Goal: Browse casually: Explore the website without a specific task or goal

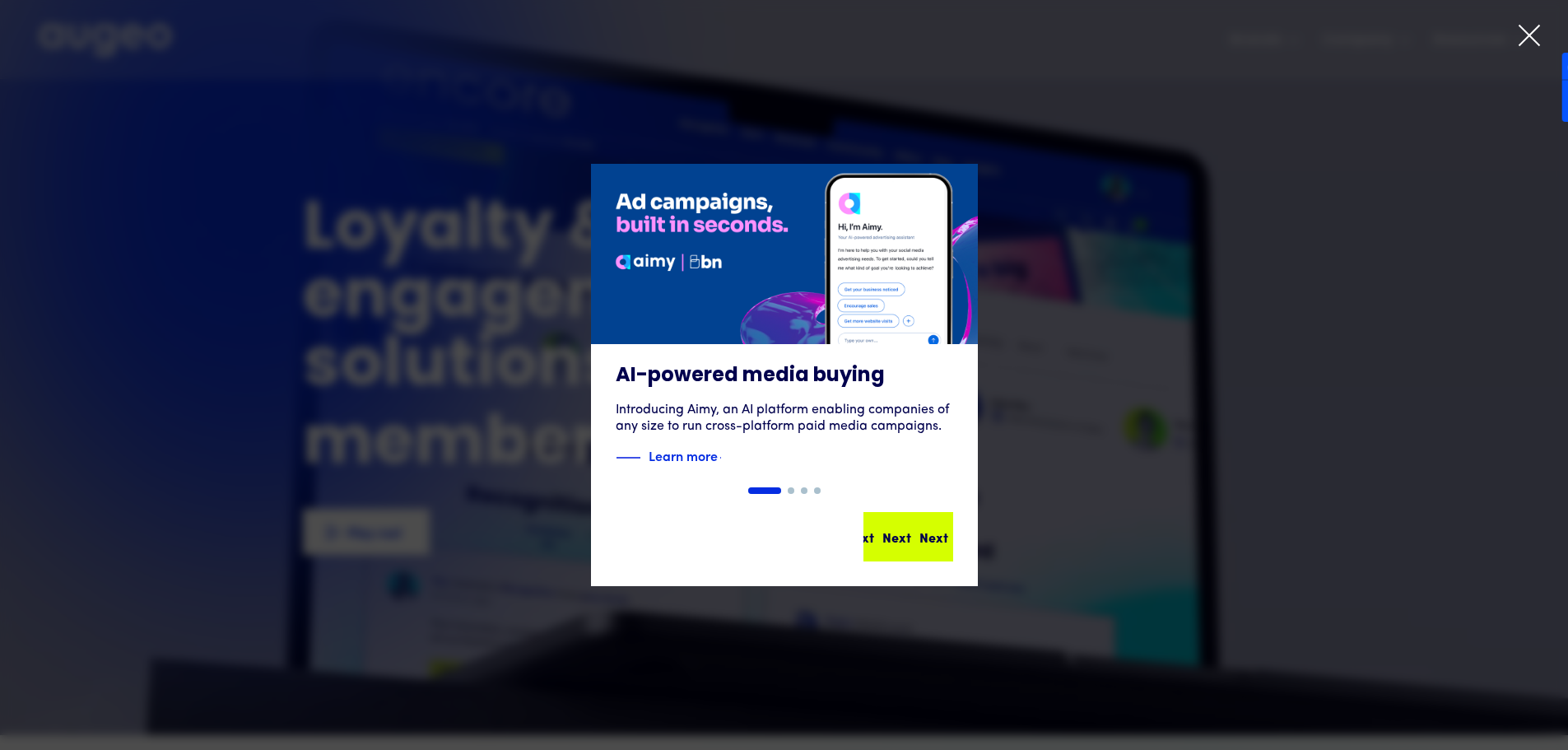
scroll to position [6, 0]
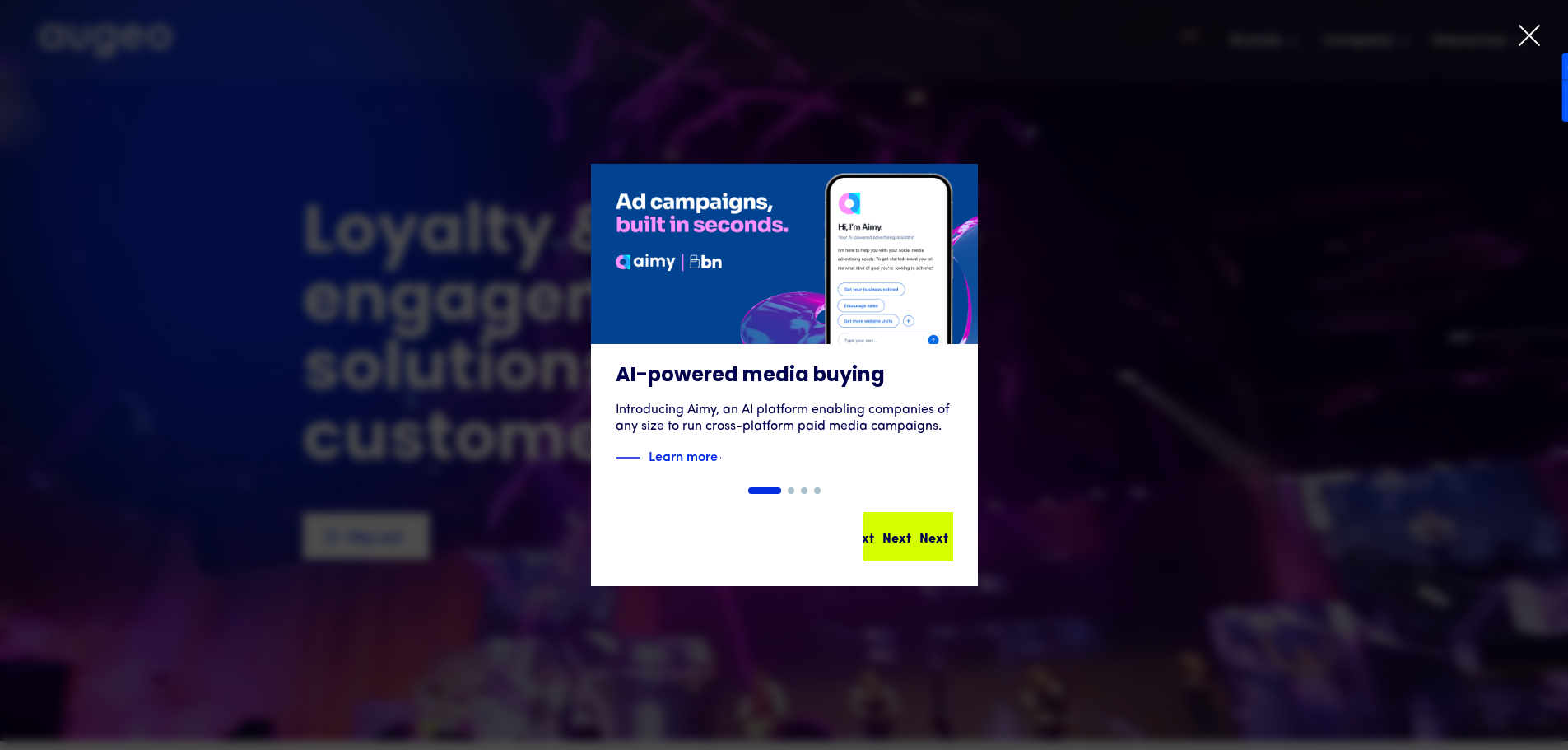
click at [934, 550] on div "Next Next Next Next" at bounding box center [908, 536] width 86 height 46
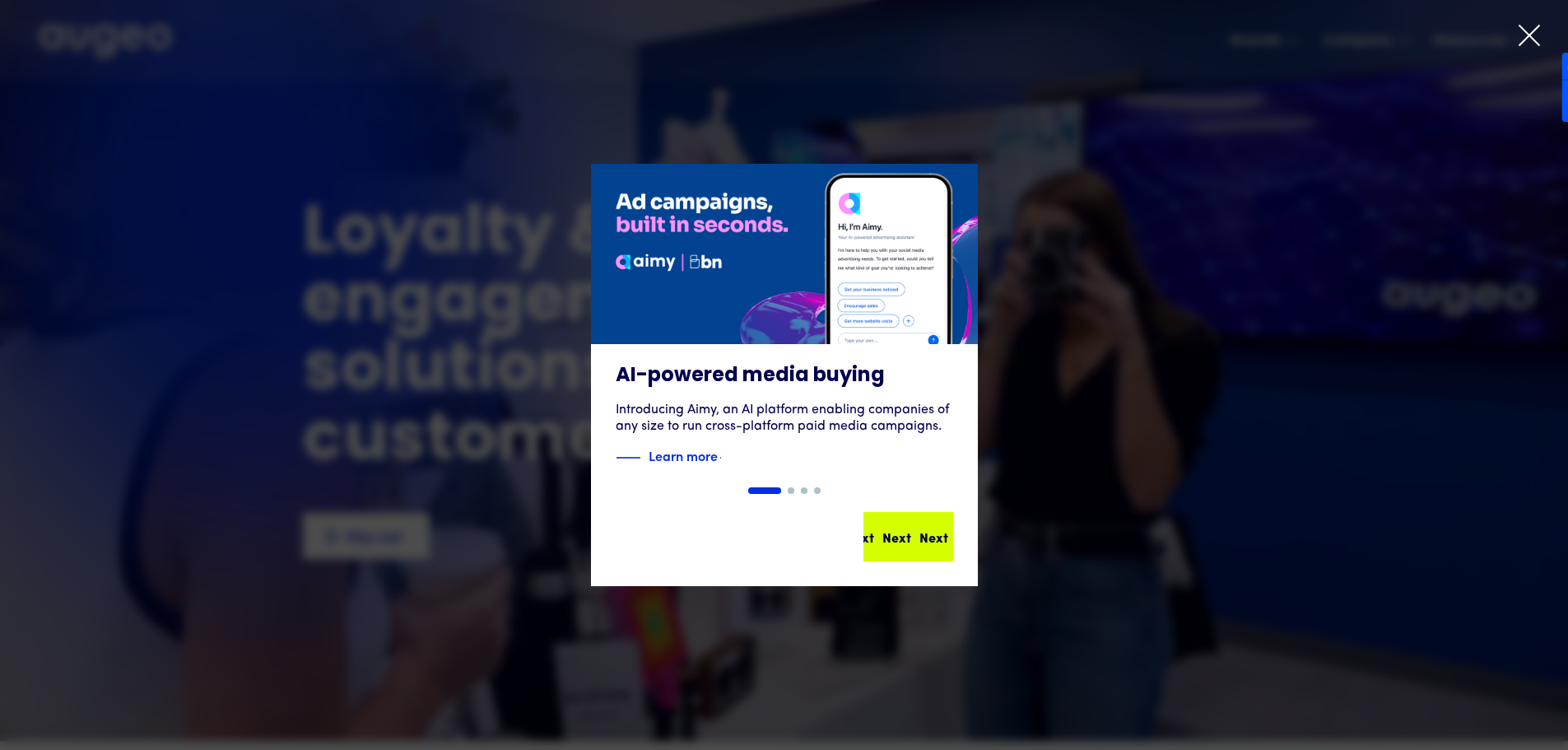
click at [934, 550] on div "Next Next Next Next" at bounding box center [908, 536] width 86 height 46
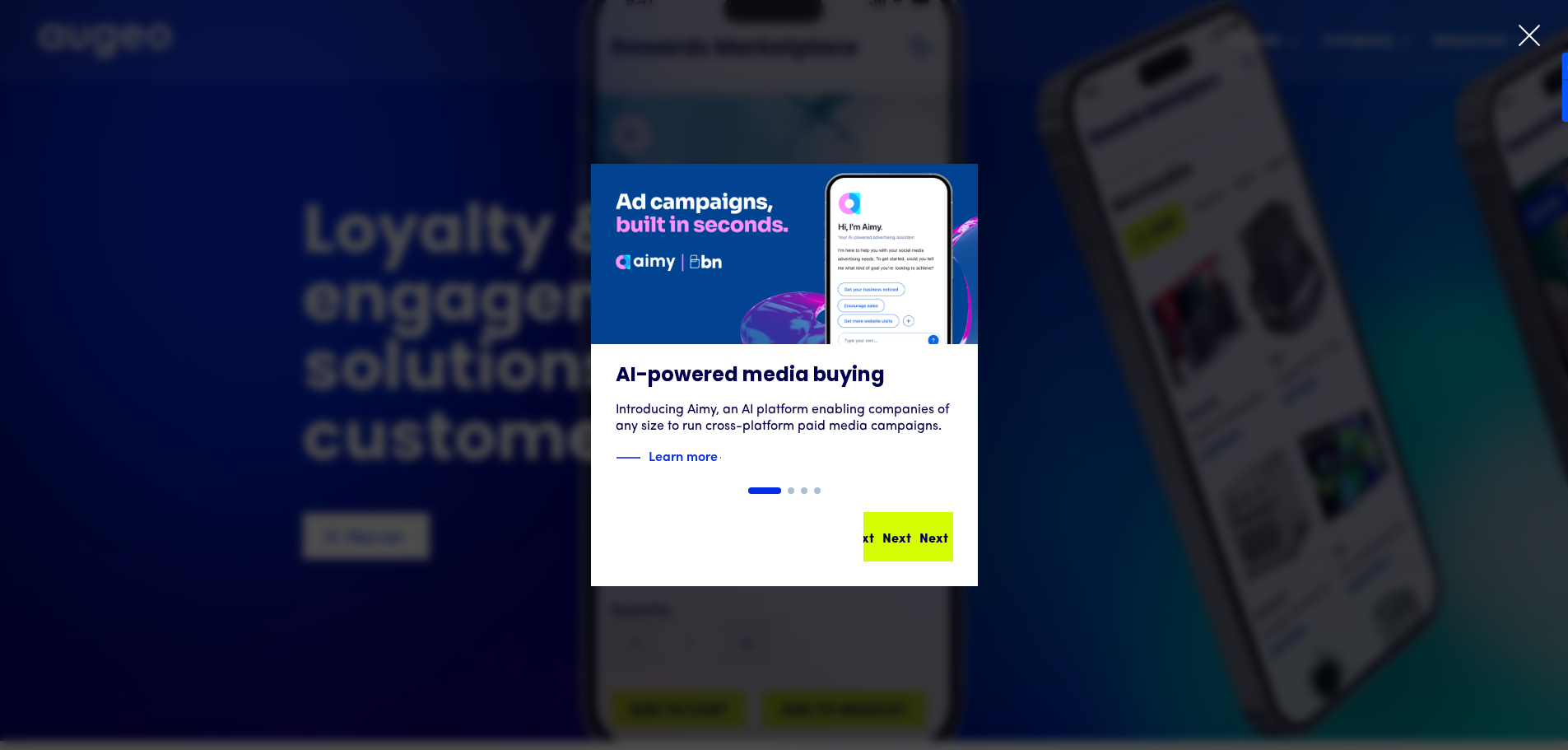
click at [934, 550] on div "Next Next Next Next" at bounding box center [908, 536] width 86 height 46
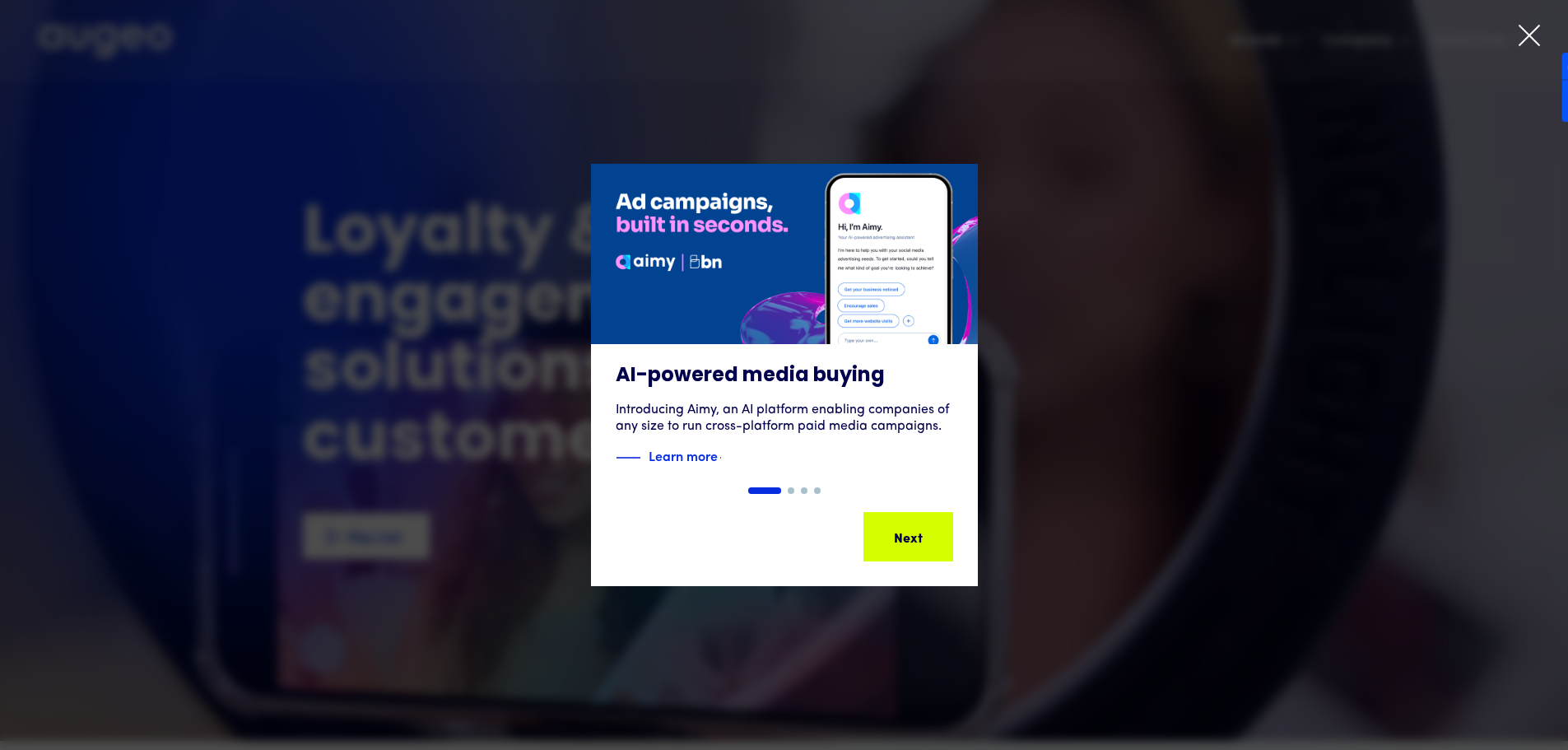
click at [920, 544] on div "Next" at bounding box center [934, 536] width 29 height 20
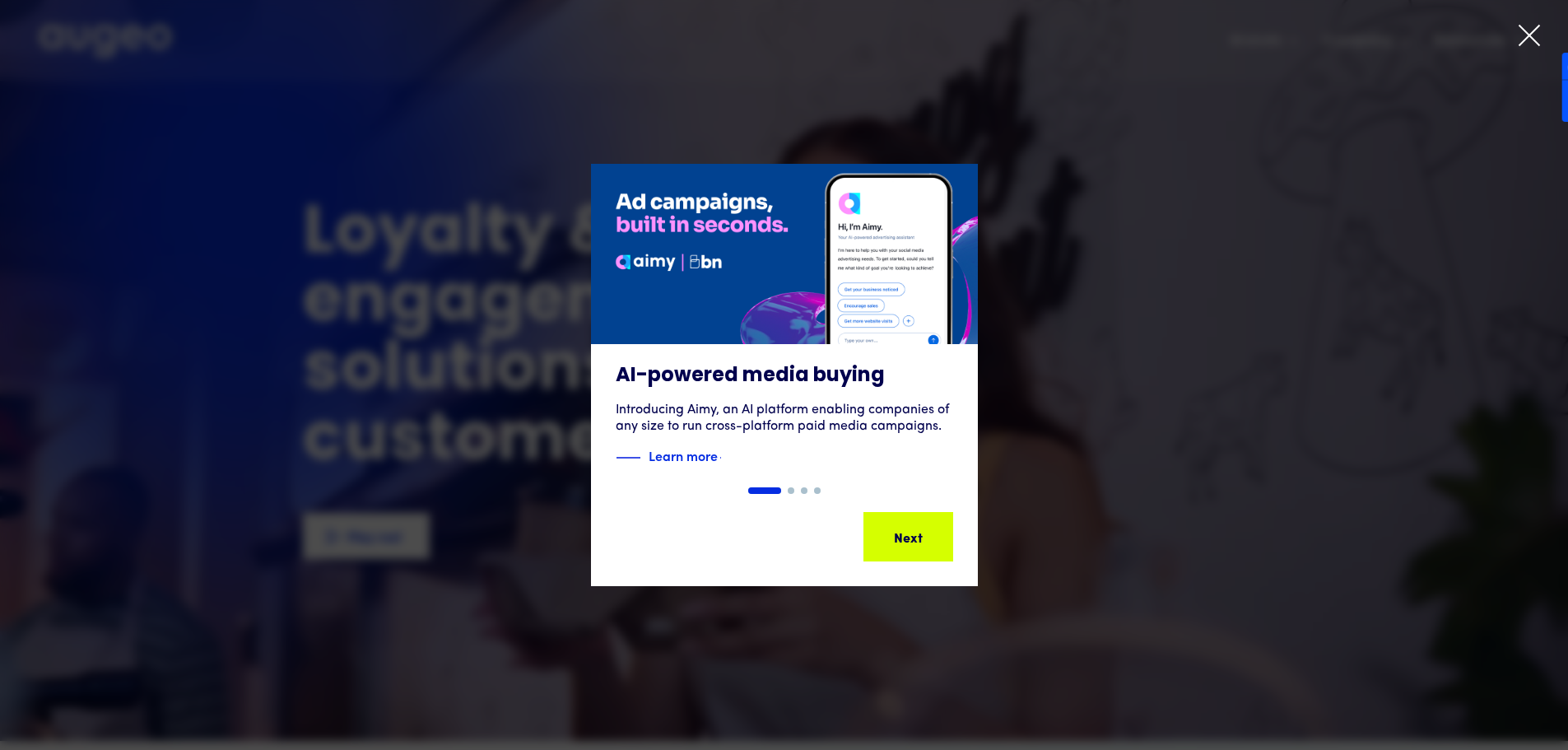
click at [914, 541] on div "AI-powered media buying Introducing Aimy, an AI platform enabling companies of …" at bounding box center [784, 375] width 1568 height 422
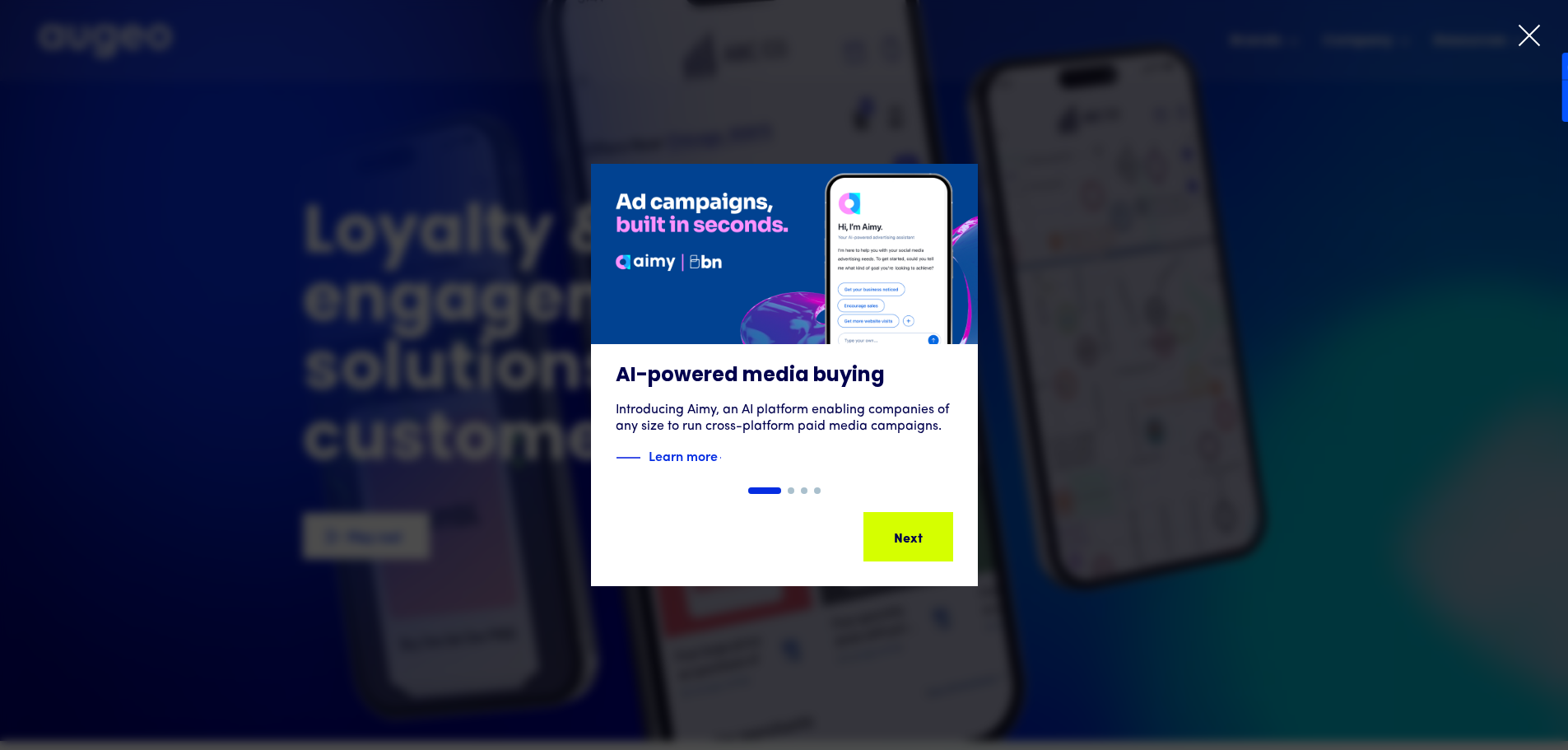
click at [914, 541] on div "AI-powered media buying Introducing Aimy, an AI platform enabling companies of …" at bounding box center [784, 375] width 1568 height 422
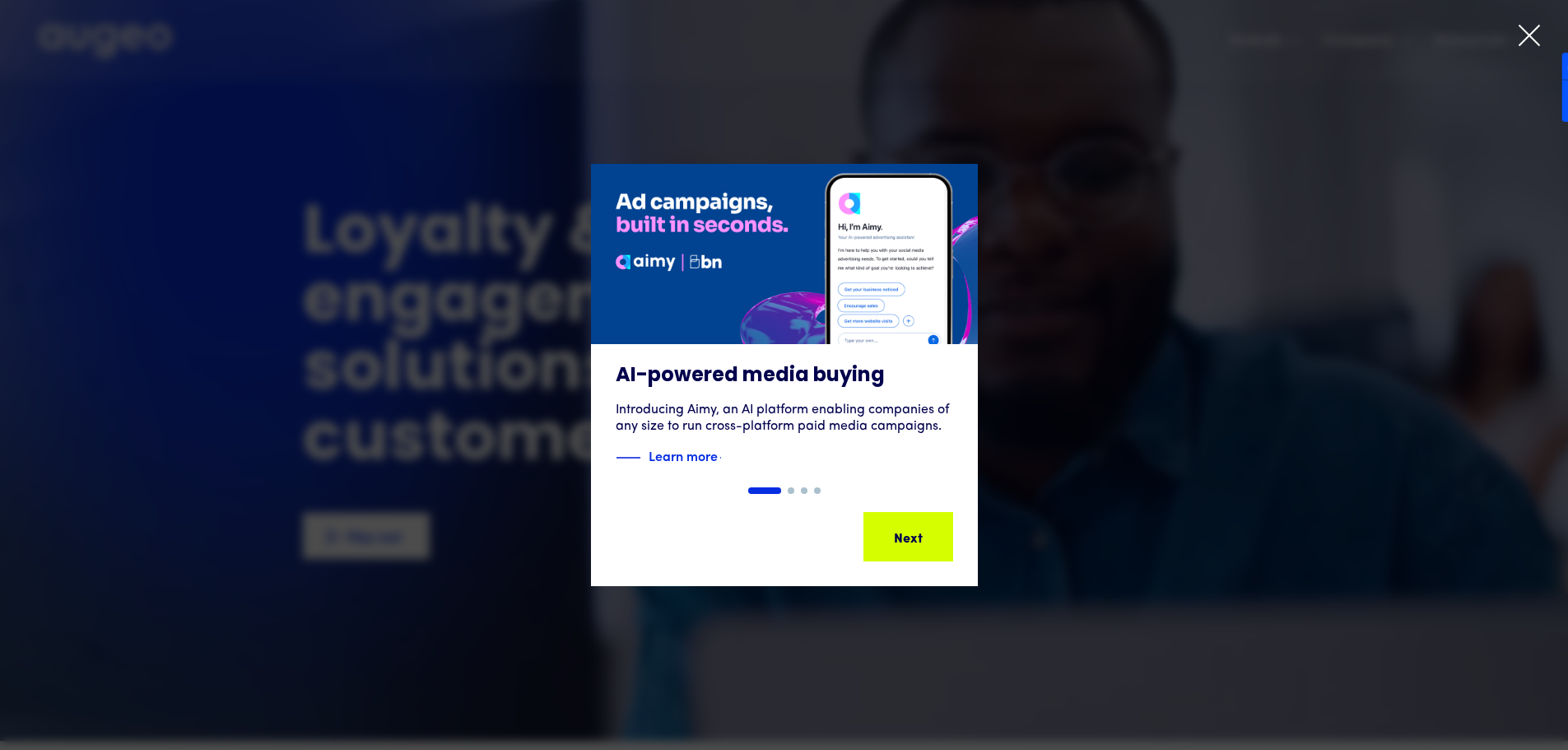
click at [914, 541] on div "AI-powered media buying Introducing Aimy, an AI platform enabling companies of …" at bounding box center [784, 375] width 1568 height 422
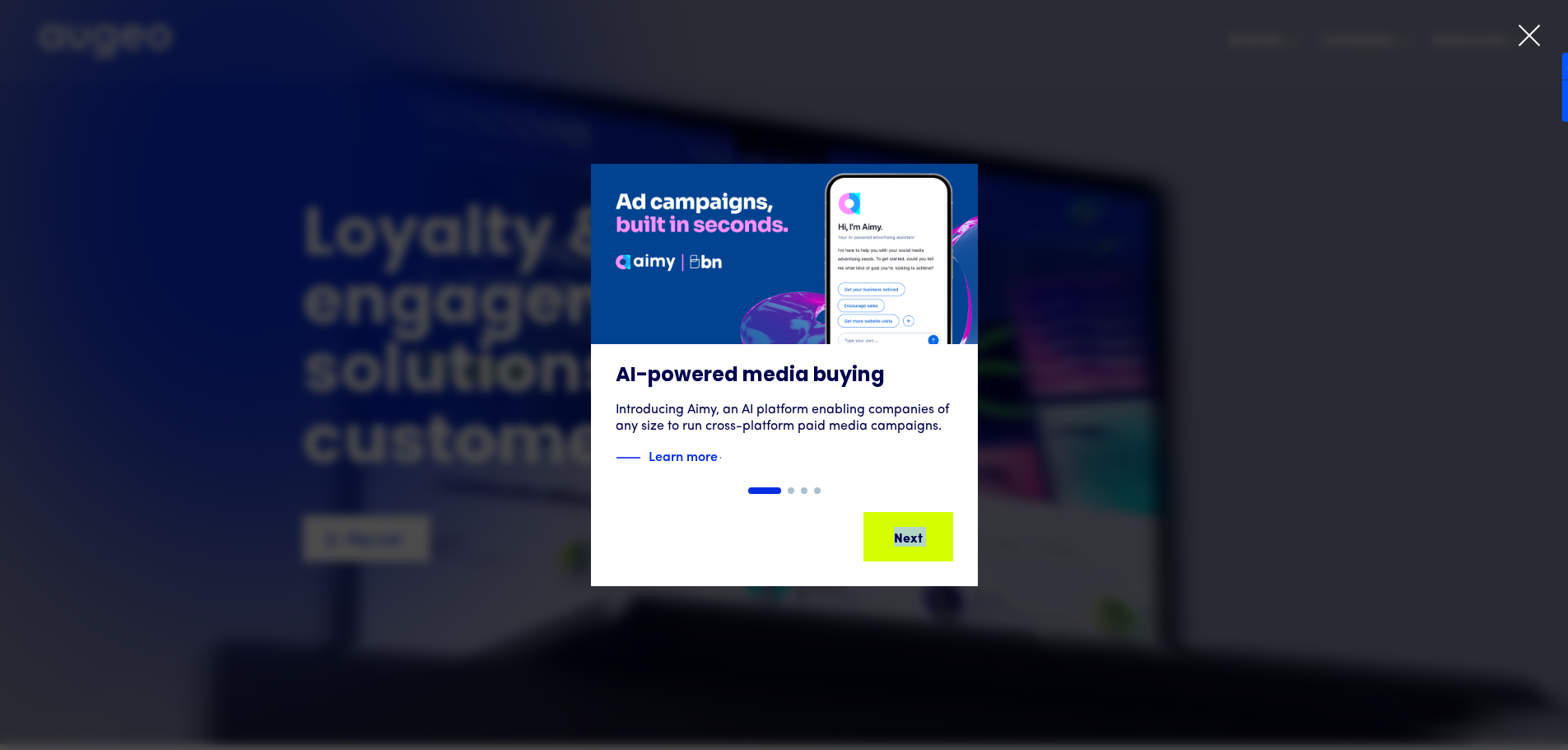
click at [914, 541] on div "Slide 1 of 4. AI-powered media buying Introducing Aimy, an AI platform enabling…" at bounding box center [784, 375] width 1568 height 422
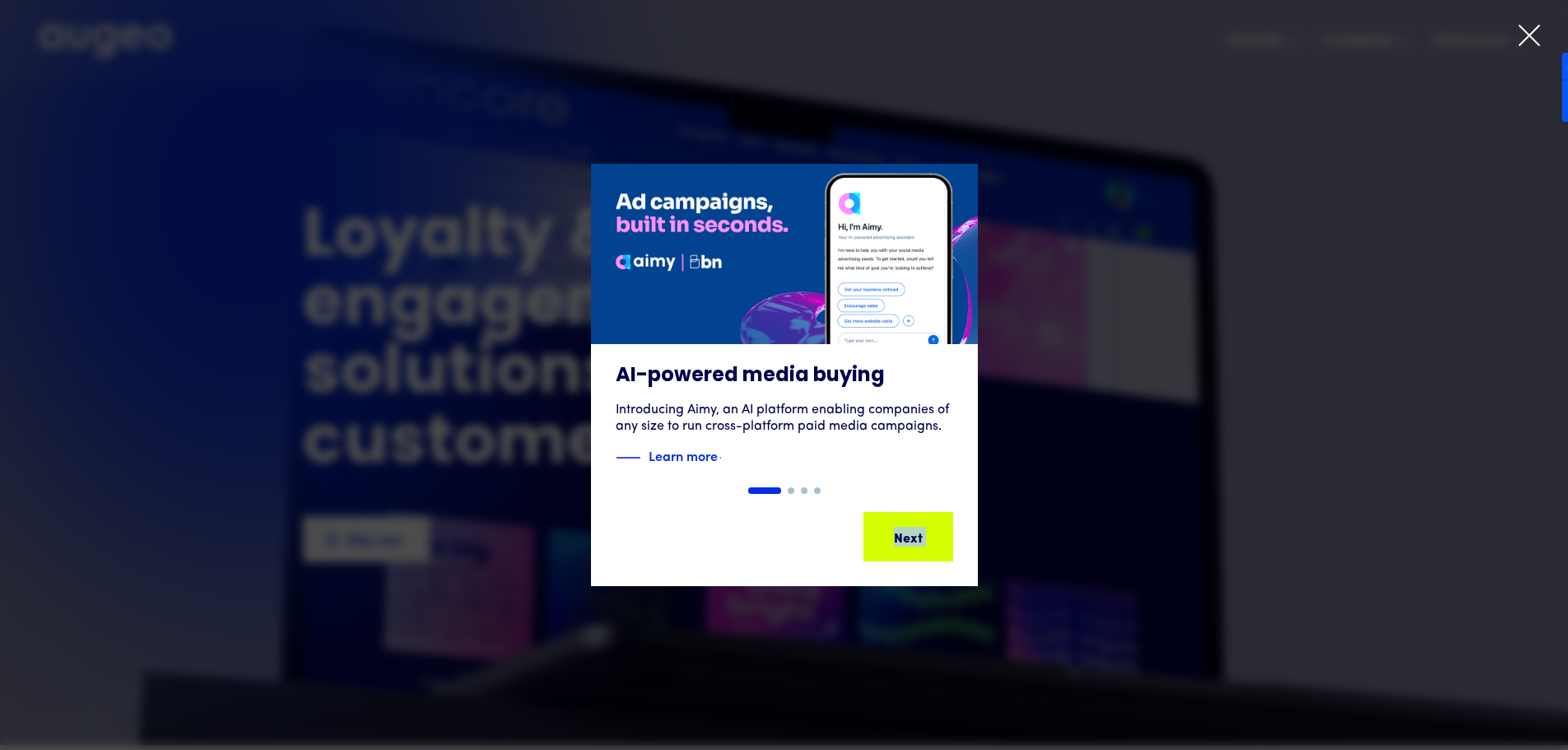
click at [914, 541] on div "Slide 1 of 4. AI-powered media buying Introducing Aimy, an AI platform enabling…" at bounding box center [784, 375] width 1568 height 422
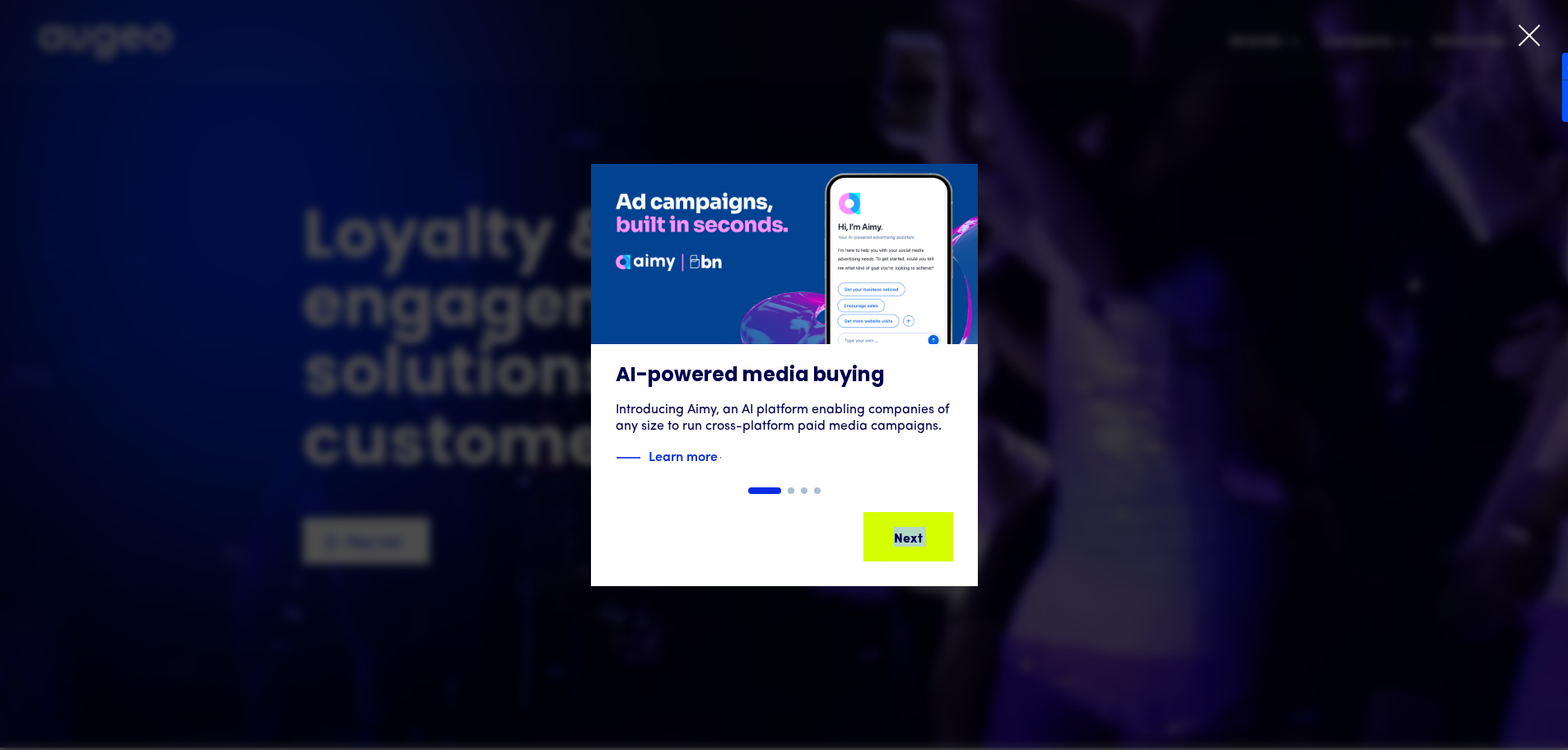
scroll to position [1, 0]
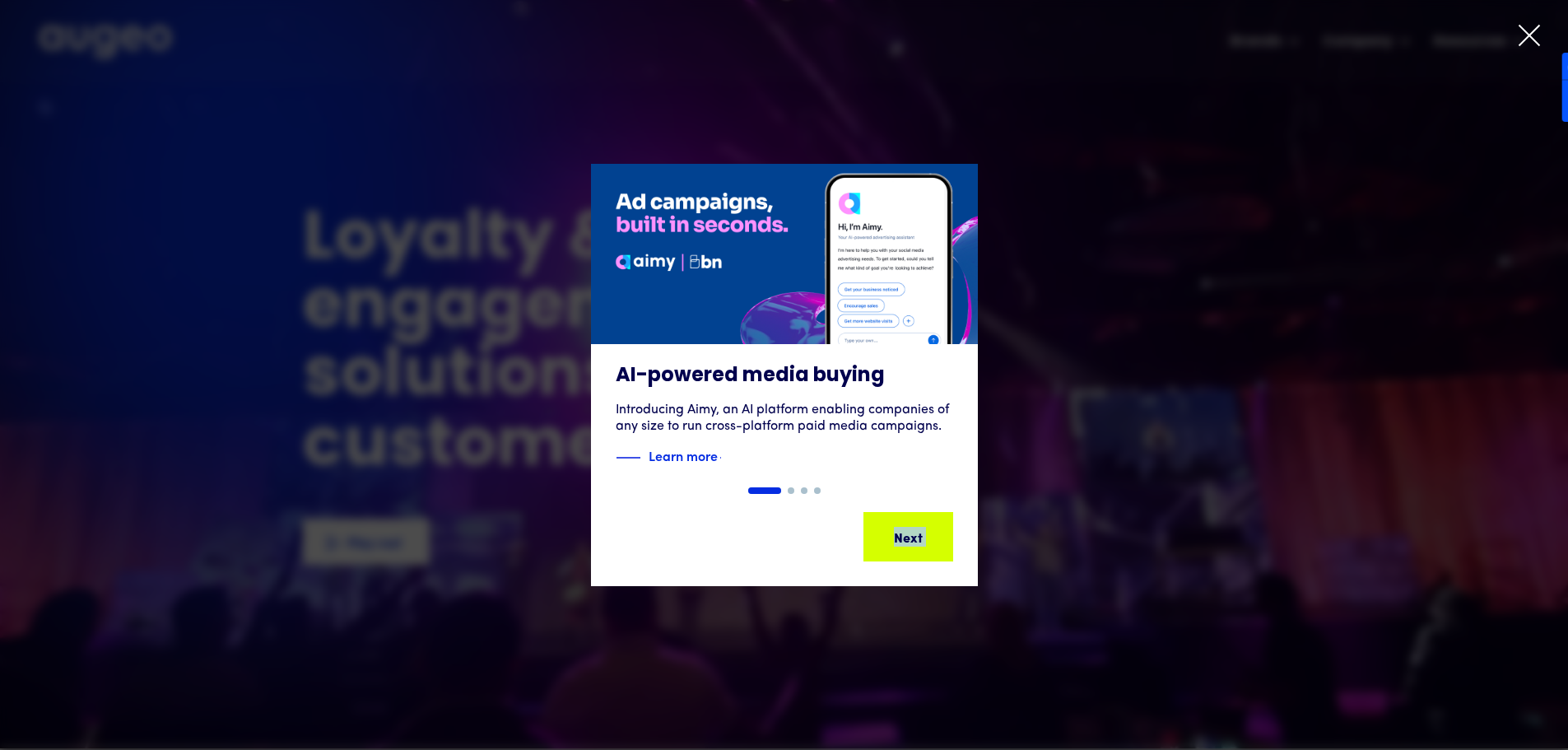
click at [920, 541] on div "Next" at bounding box center [934, 536] width 29 height 20
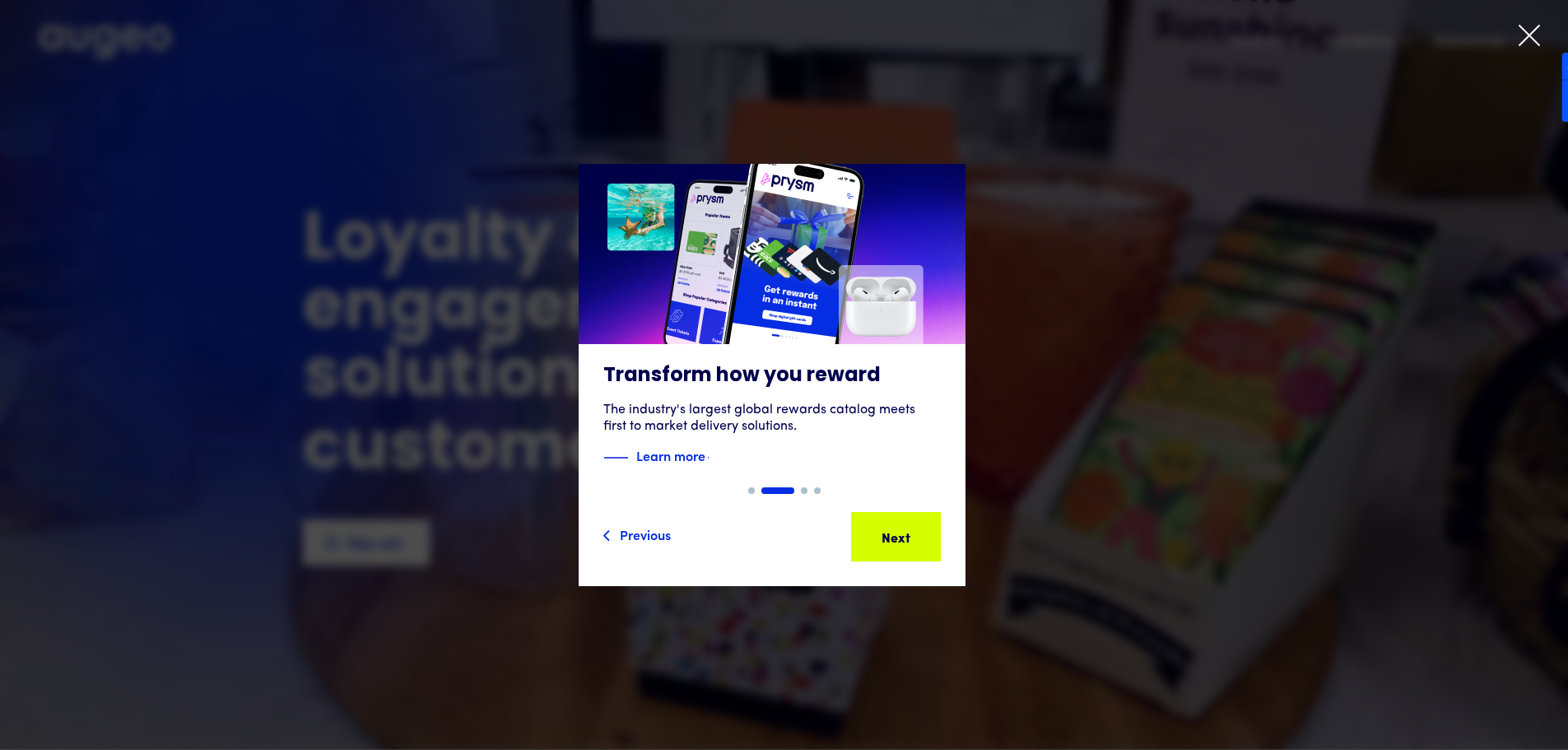
scroll to position [0, 0]
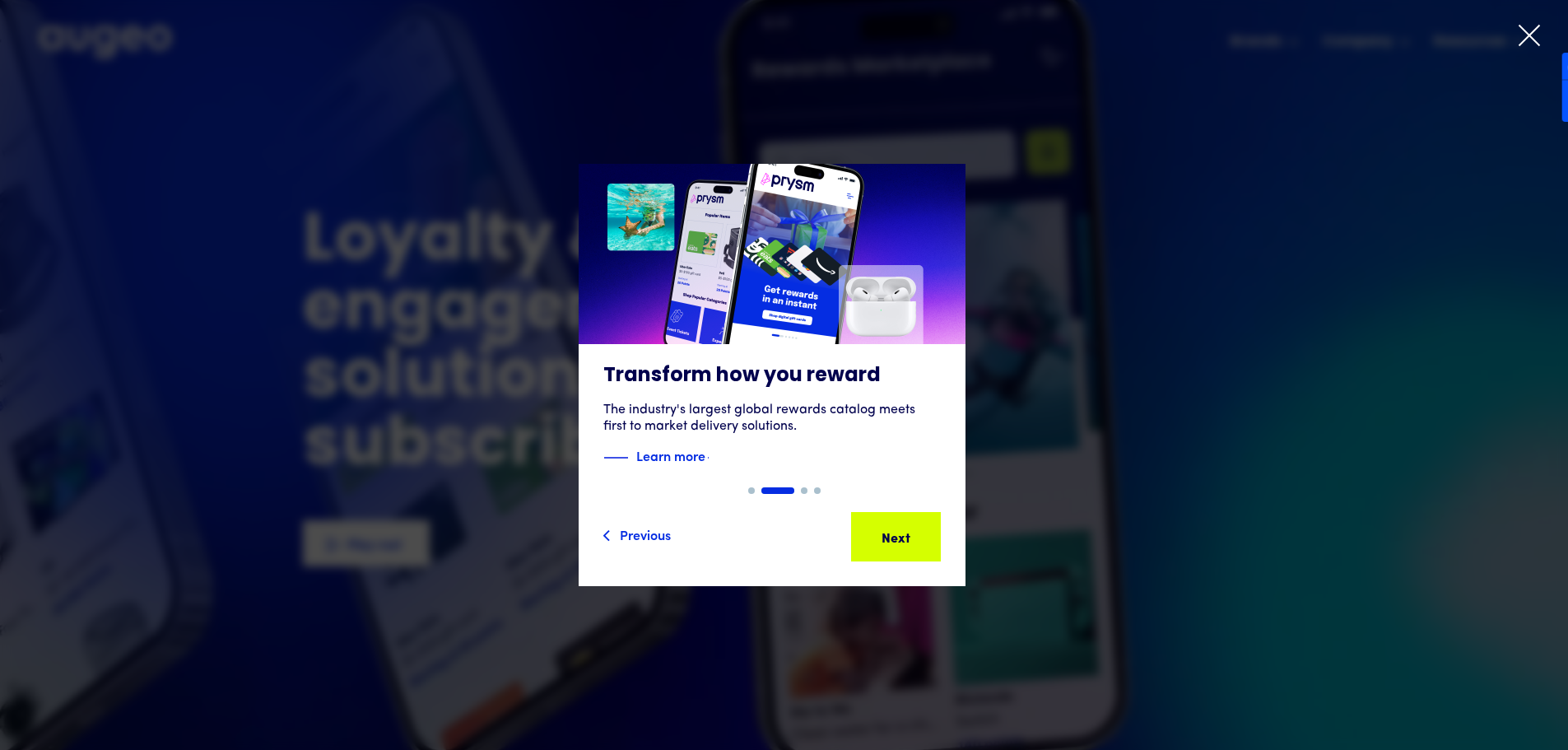
click at [1525, 35] on icon at bounding box center [1530, 35] width 25 height 25
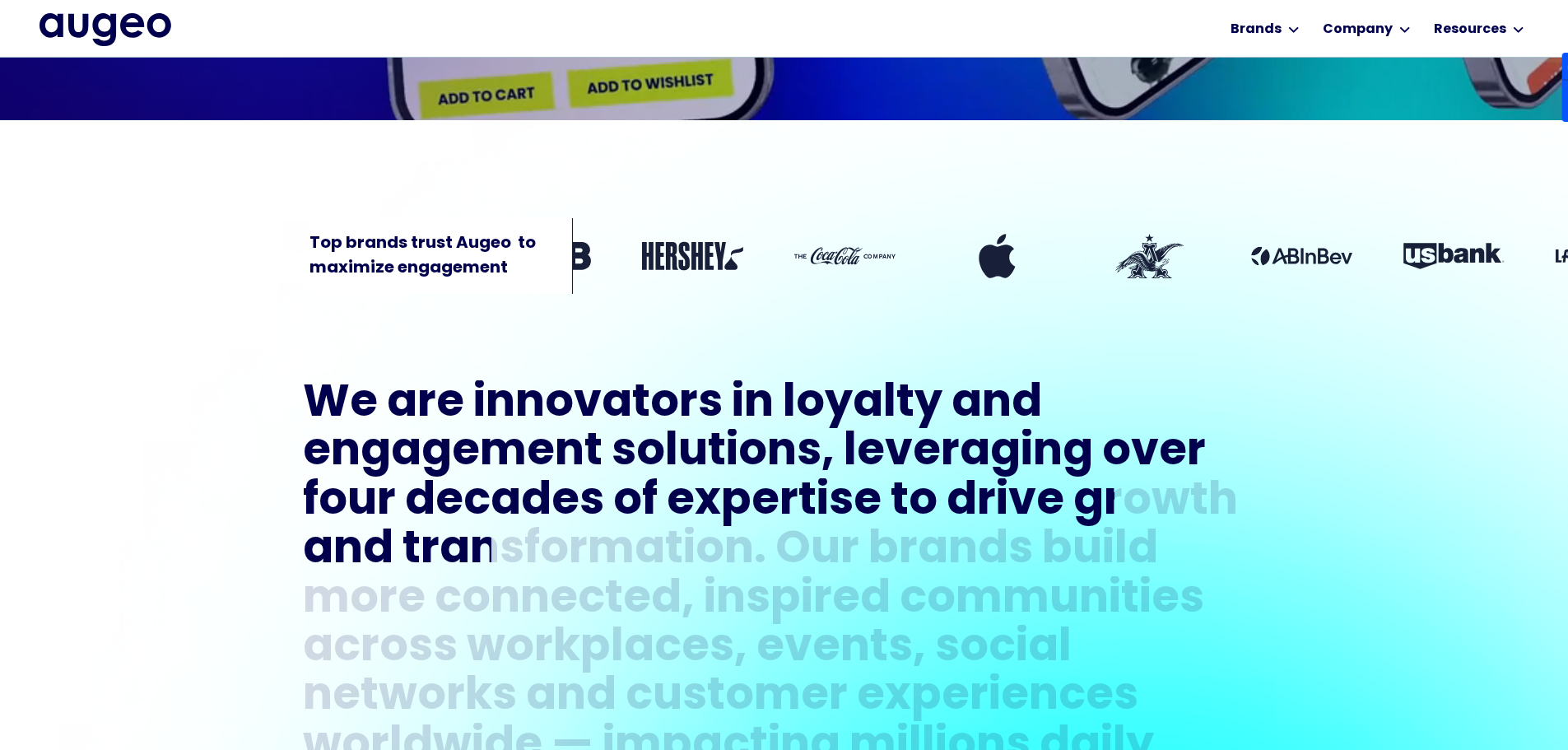
scroll to position [581, 0]
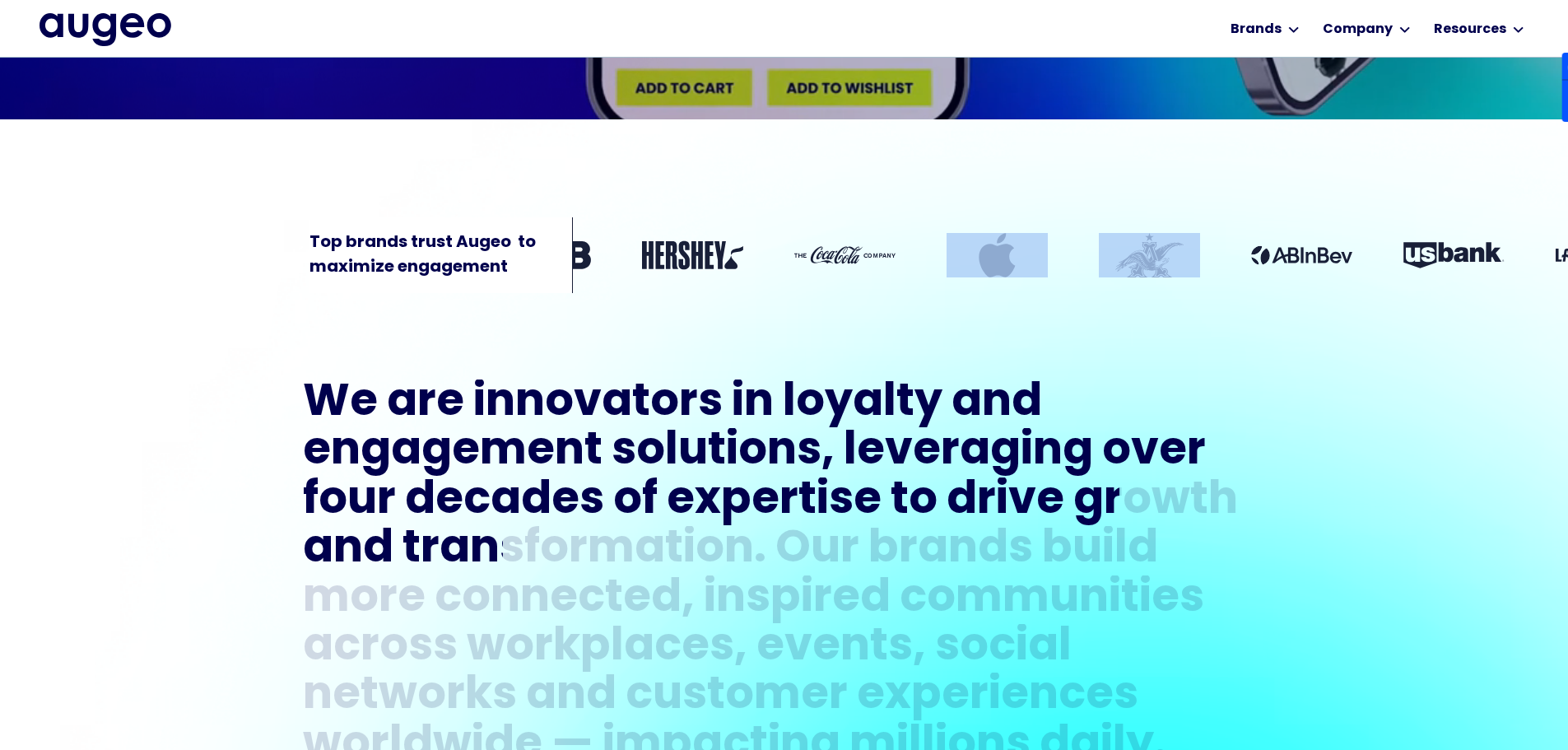
drag, startPoint x: 1308, startPoint y: 273, endPoint x: 1090, endPoint y: 270, distance: 218.0
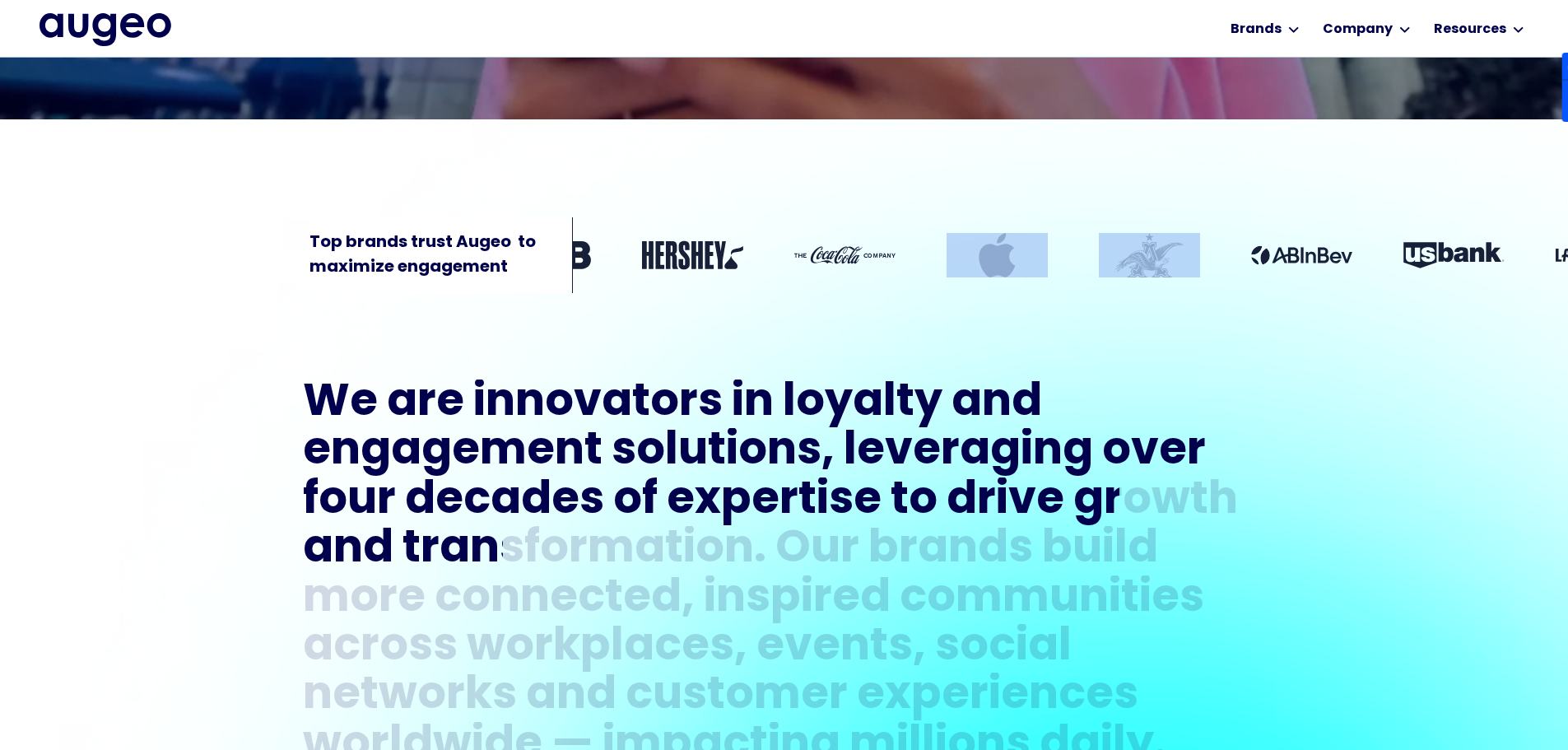
click at [1090, 270] on div "Top brands trust Augeo  to maximize engagement" at bounding box center [784, 220] width 1568 height 153
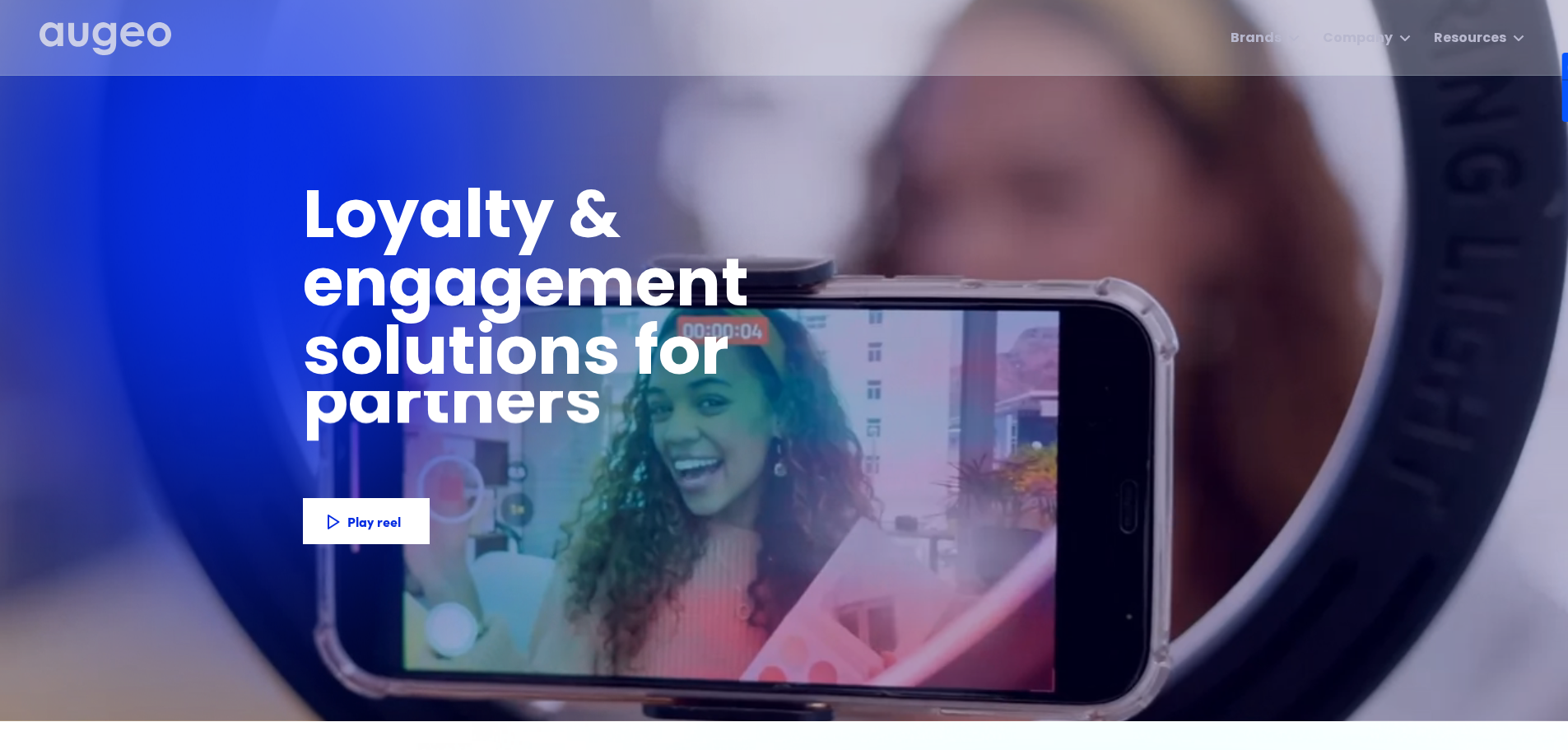
scroll to position [0, 0]
